Goal: Contribute content: Contribute content

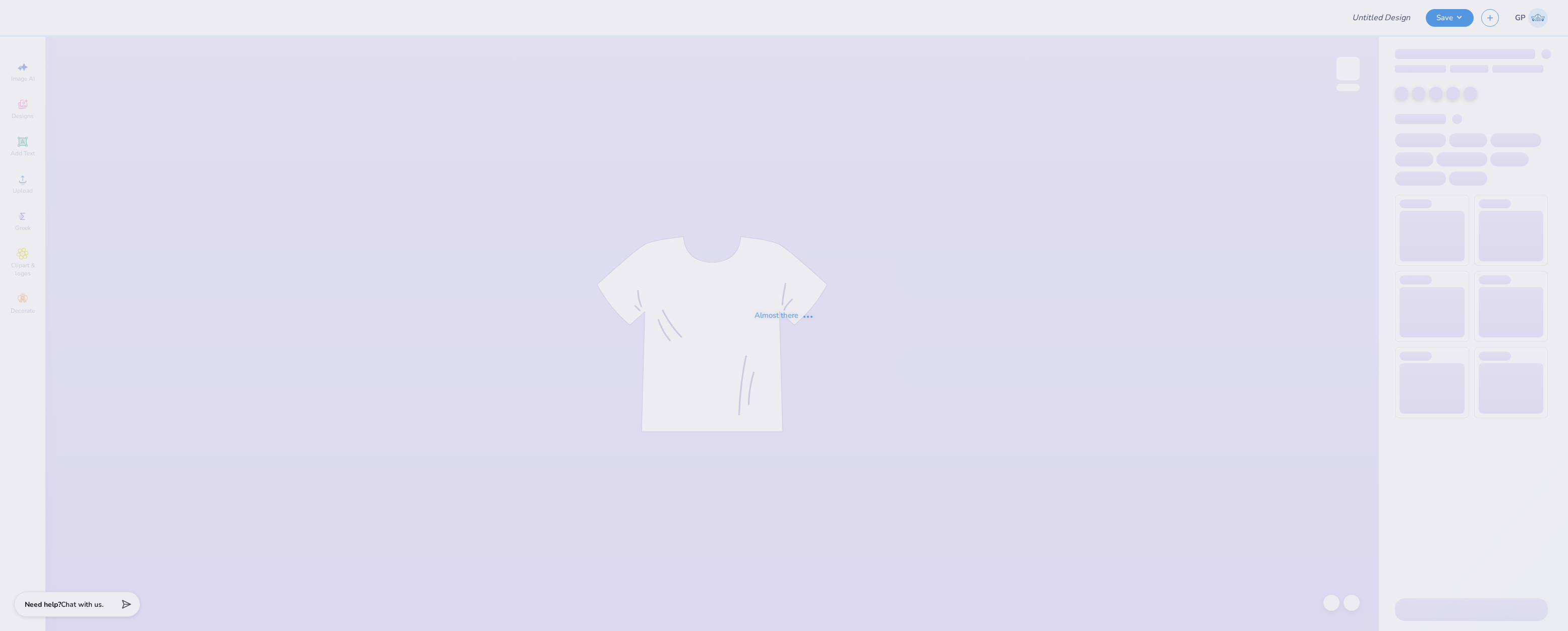
type input "Parents weekend stadium tee"
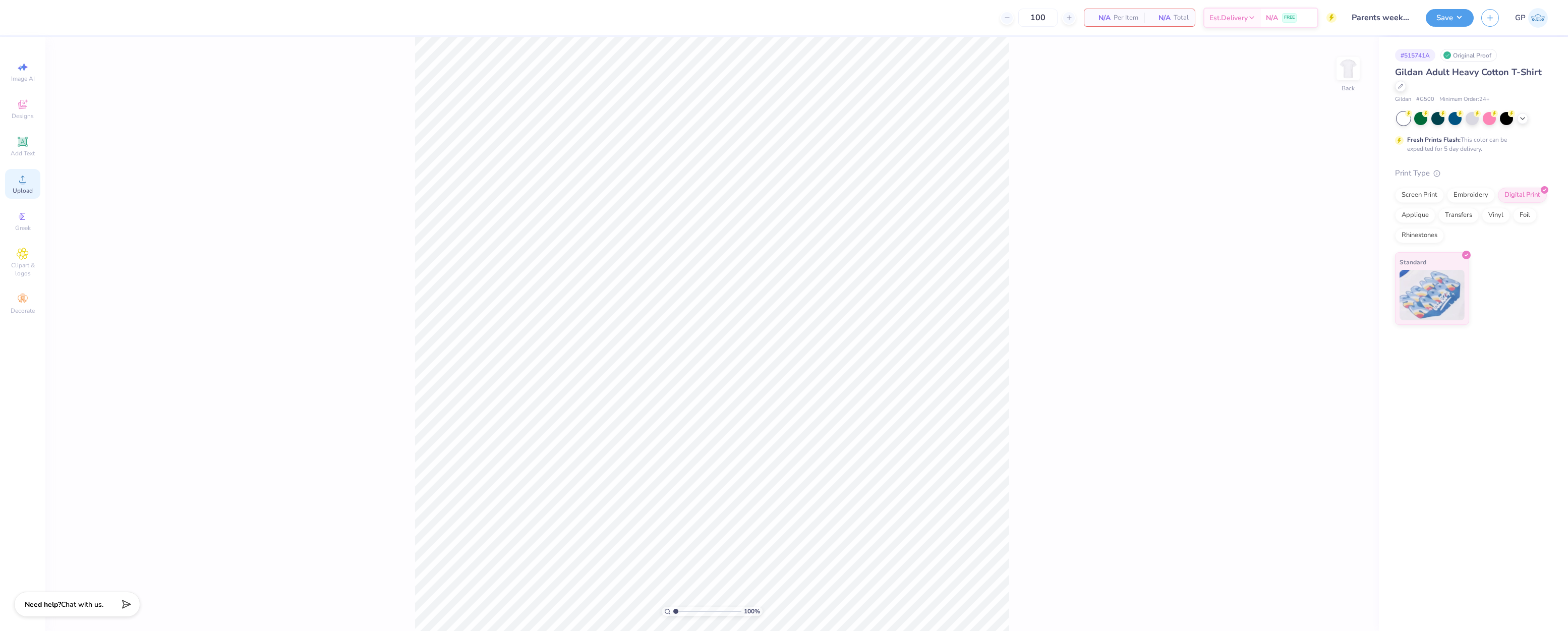
click at [22, 188] on span "Upload" at bounding box center [22, 190] width 20 height 8
click at [1347, 302] on input "17.73" at bounding box center [1341, 303] width 36 height 14
type input "15"
type input "12.69"
type input "15.00"
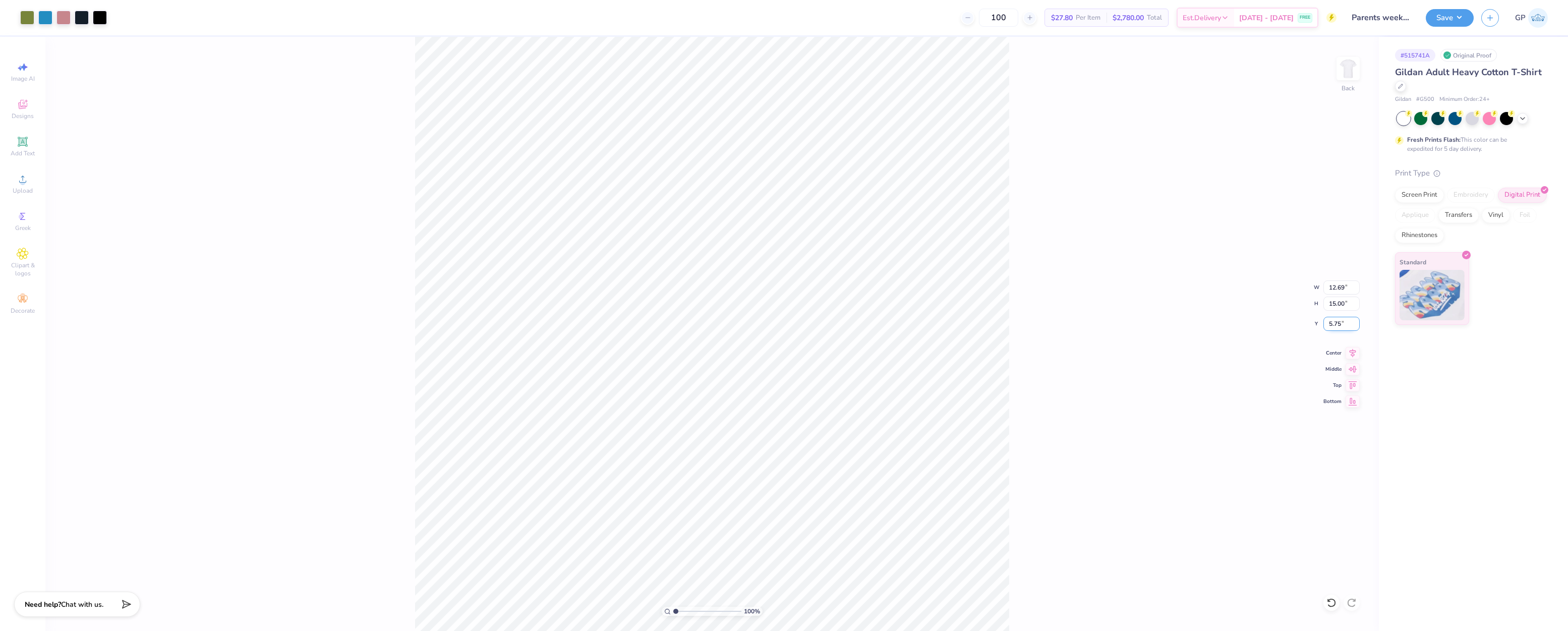
click at [1344, 317] on input "5.75" at bounding box center [1341, 323] width 36 height 14
type input "3.00"
click at [1339, 292] on input "12.69" at bounding box center [1341, 287] width 36 height 14
type input "12.50"
type input "14.77"
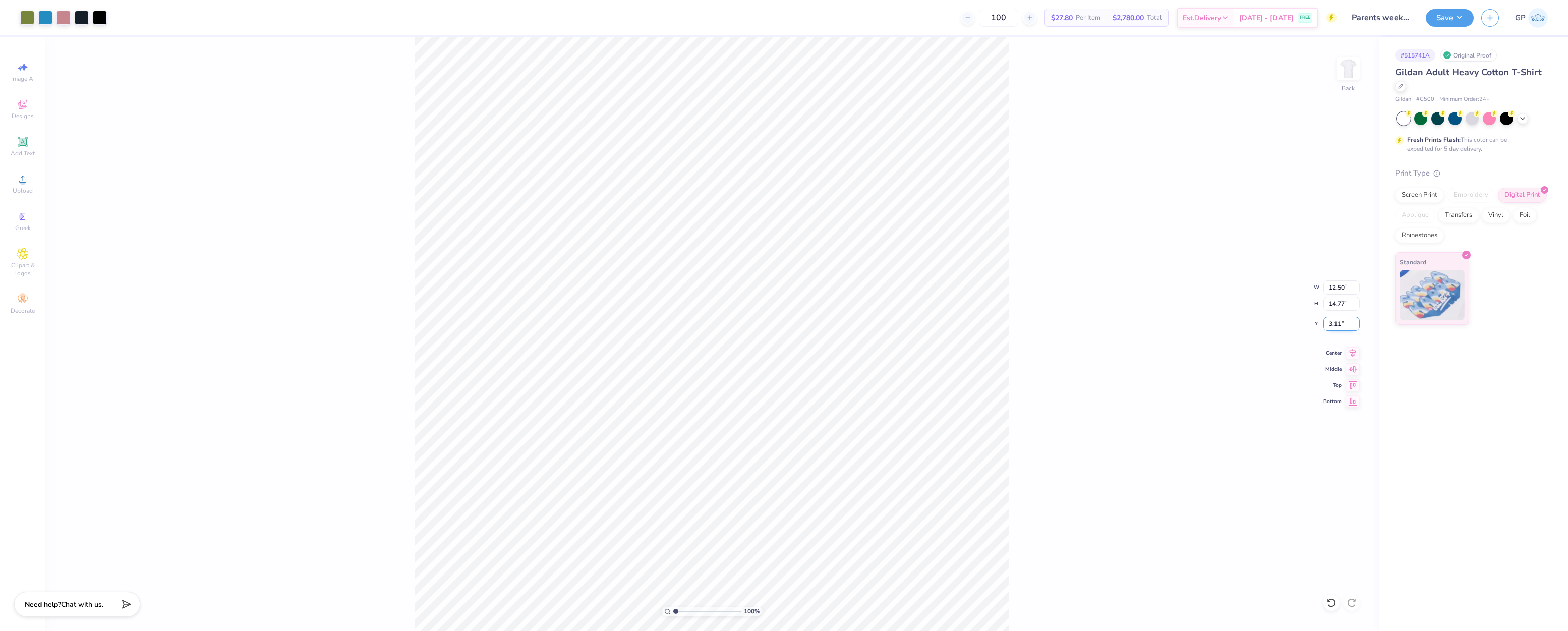
click at [1344, 326] on input "3.11" at bounding box center [1341, 323] width 36 height 14
type input "3.00"
click at [1103, 262] on div "100 % Back W 12.50 12.50 " H 14.77 14.77 " Y 3.00 3.00 " Center Middle Top Bott…" at bounding box center [712, 334] width 1334 height 594
click at [1441, 19] on button "Save" at bounding box center [1449, 16] width 48 height 18
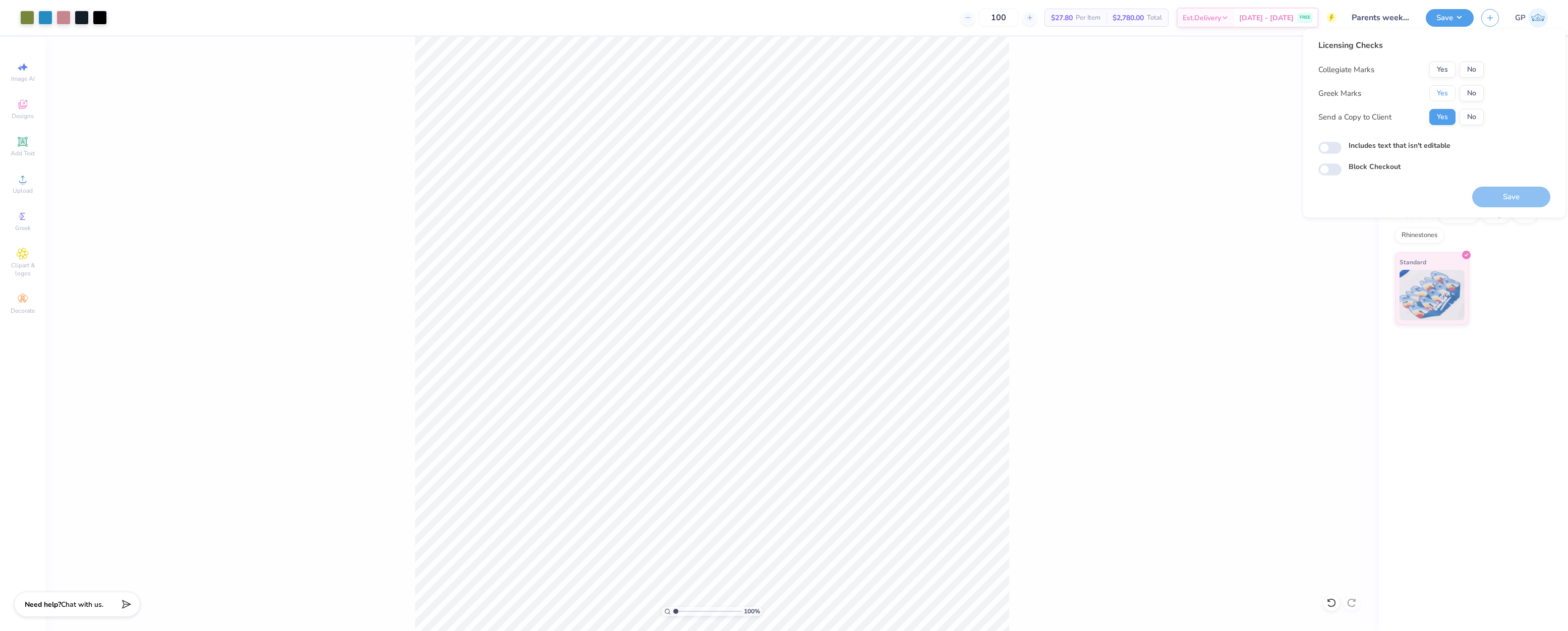
click at [1440, 91] on button "Yes" at bounding box center [1443, 94] width 27 height 16
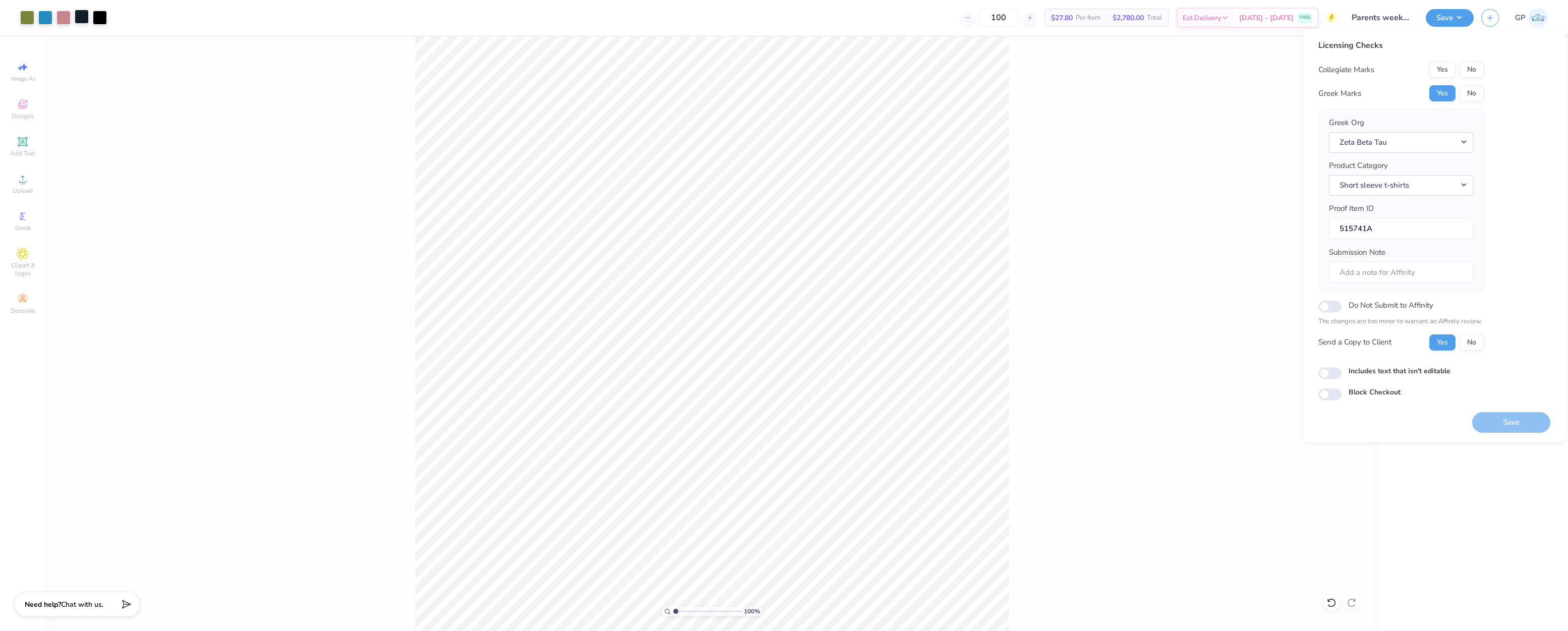
click at [83, 17] on div at bounding box center [81, 16] width 14 height 14
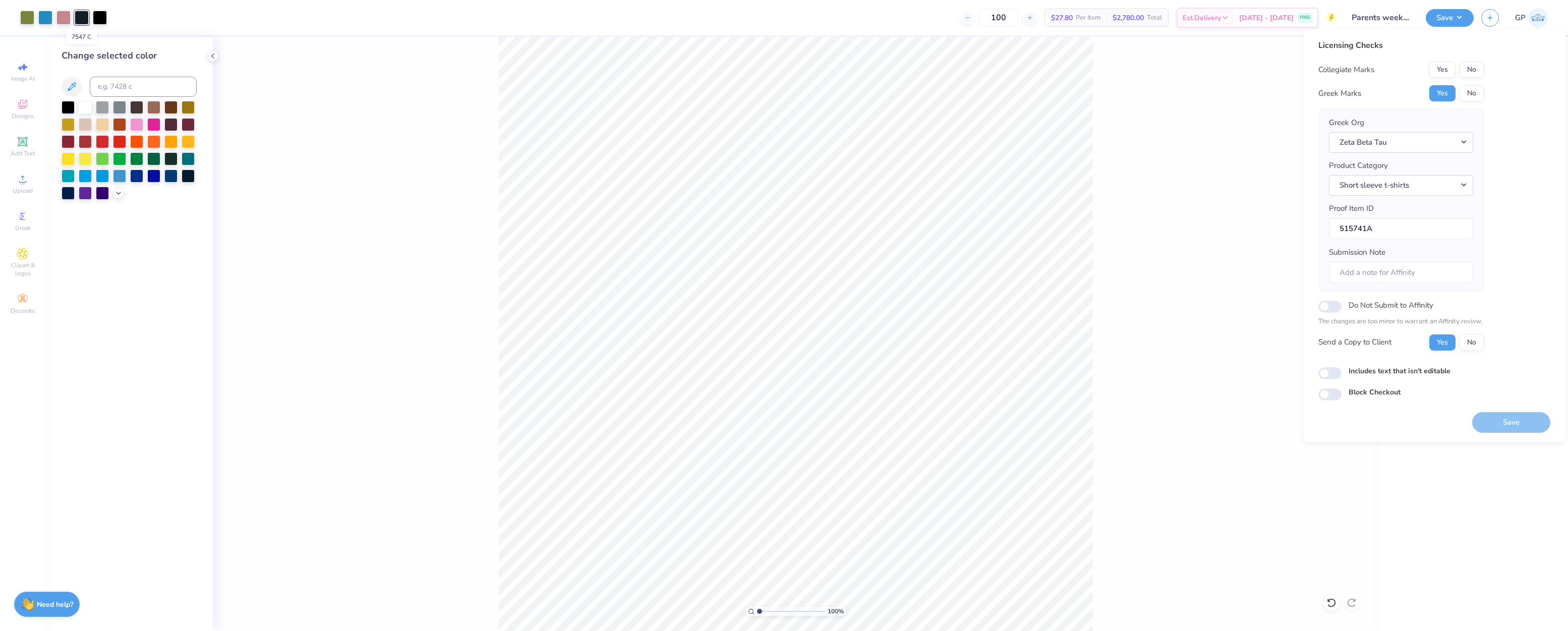
click at [83, 17] on div at bounding box center [81, 17] width 14 height 14
click at [68, 101] on div at bounding box center [68, 107] width 13 height 13
click at [391, 121] on div "100 % Back" at bounding box center [796, 334] width 1167 height 594
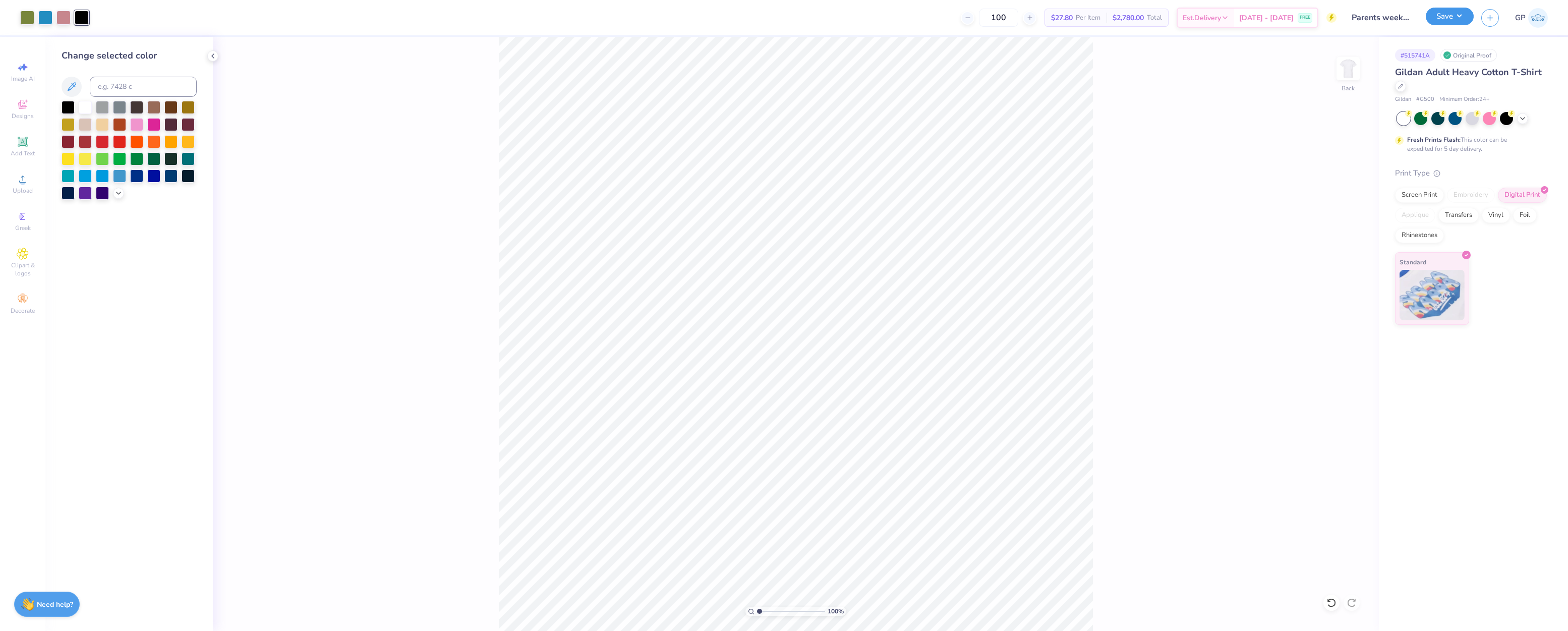
click at [1444, 12] on button "Save" at bounding box center [1449, 16] width 48 height 18
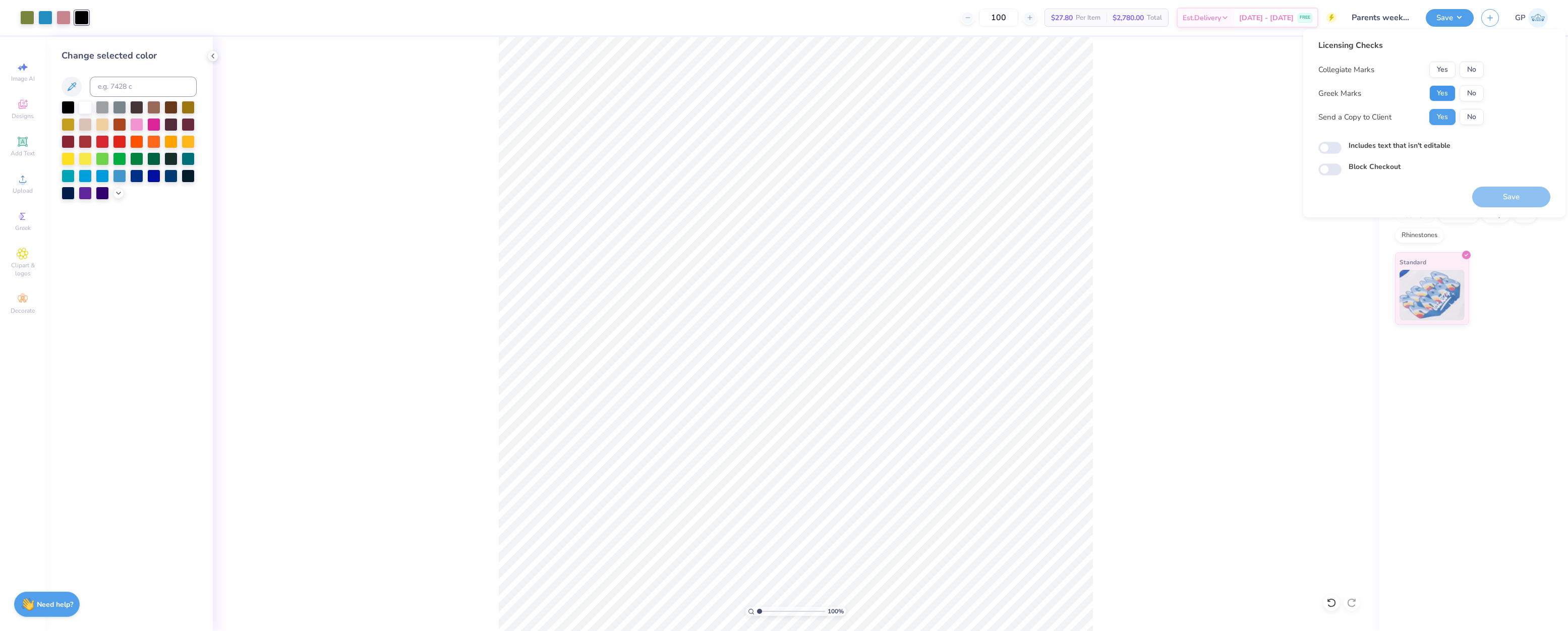
click at [1434, 88] on button "Yes" at bounding box center [1443, 94] width 27 height 16
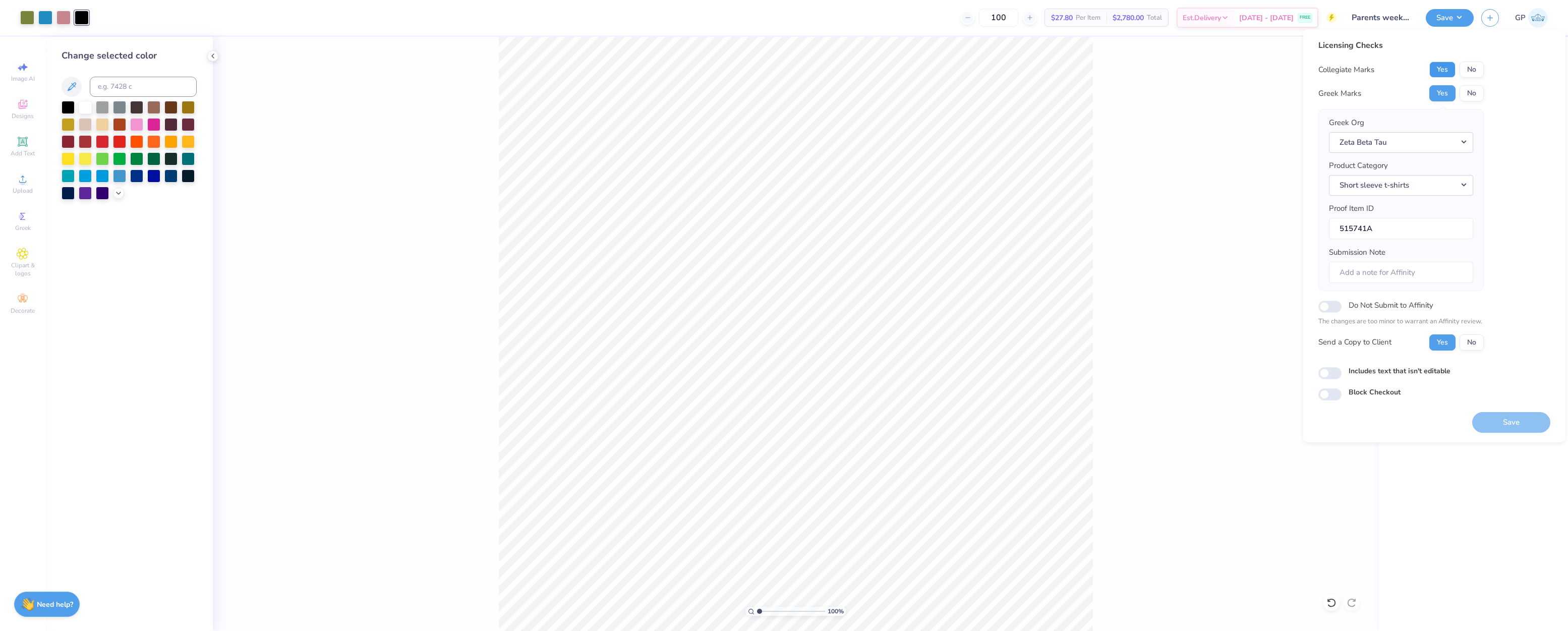
click at [1441, 66] on button "Yes" at bounding box center [1443, 70] width 27 height 16
click at [1337, 371] on input "Includes text that isn't editable" at bounding box center [1330, 373] width 24 height 12
checkbox input "true"
click at [1501, 417] on button "Save" at bounding box center [1511, 423] width 78 height 21
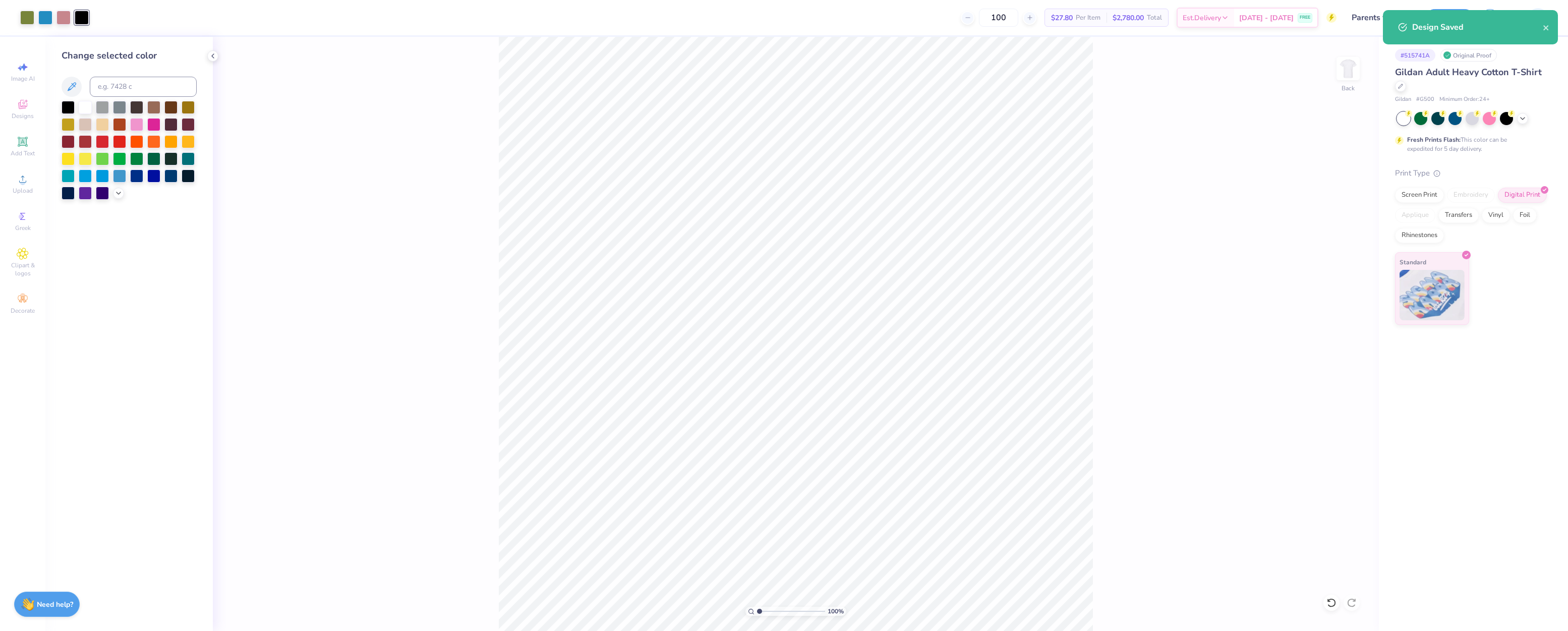
click at [1416, 512] on div "# 515741A Original Proof Gildan Adult Heavy Cotton T-Shirt Gildan # G500 Minimu…" at bounding box center [1474, 334] width 189 height 594
